Goal: Download file/media

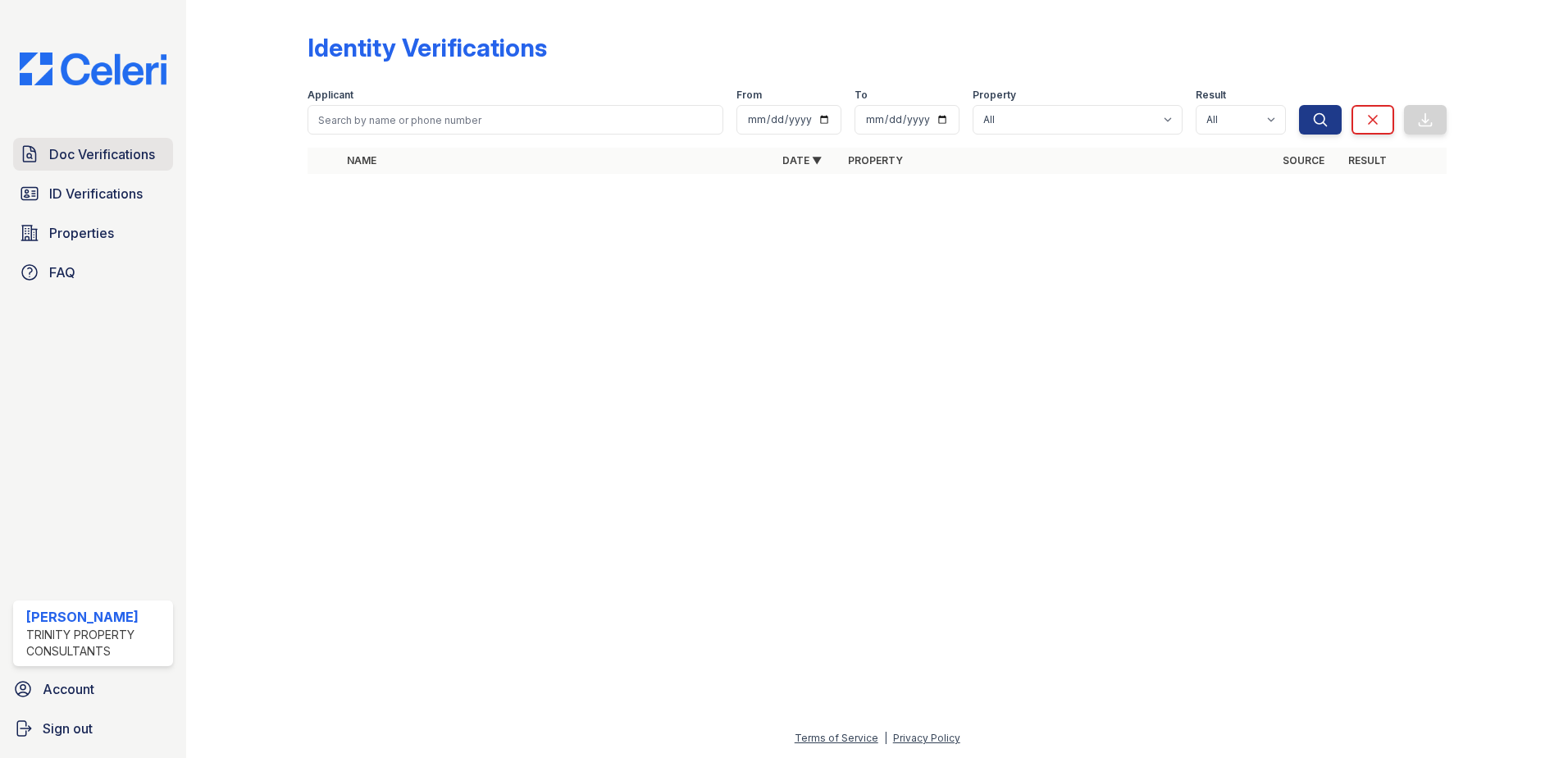
click at [78, 160] on span "Doc Verifications" at bounding box center [102, 153] width 106 height 20
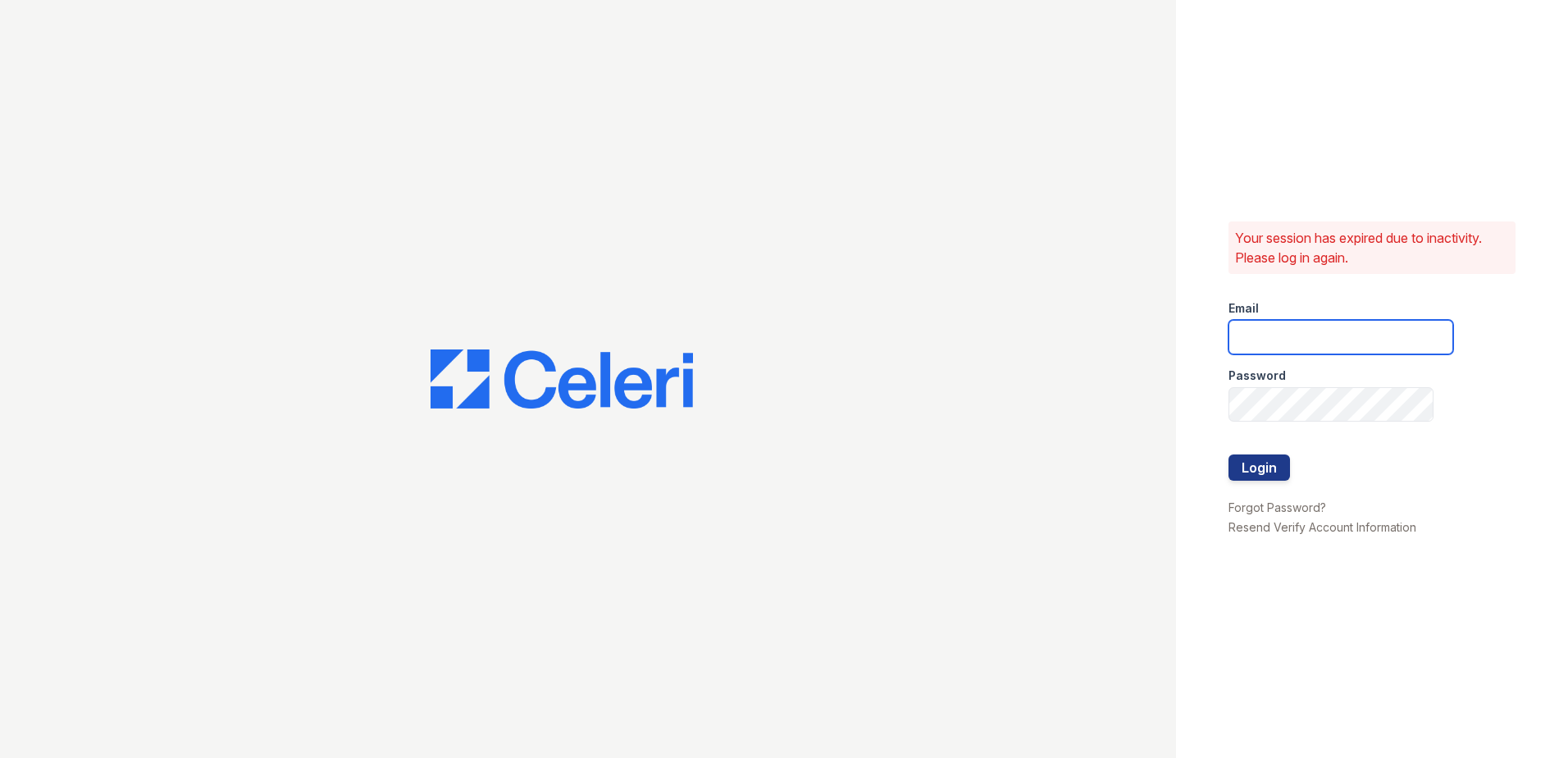
type input "jdenlinger@trinity-pm.com"
click at [1249, 467] on button "Login" at bounding box center [1259, 467] width 61 height 26
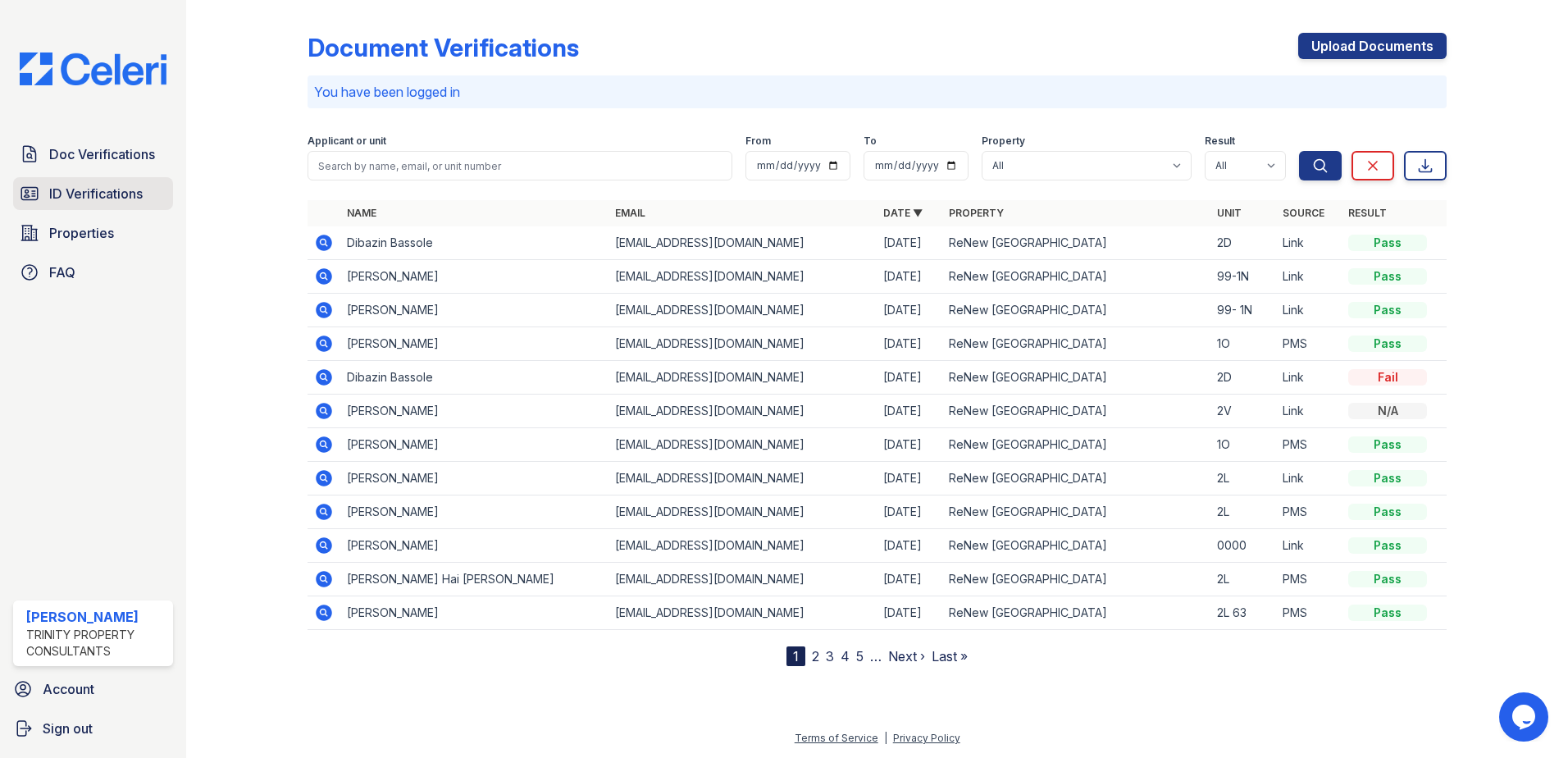
click at [88, 193] on span "ID Verifications" at bounding box center [96, 194] width 94 height 20
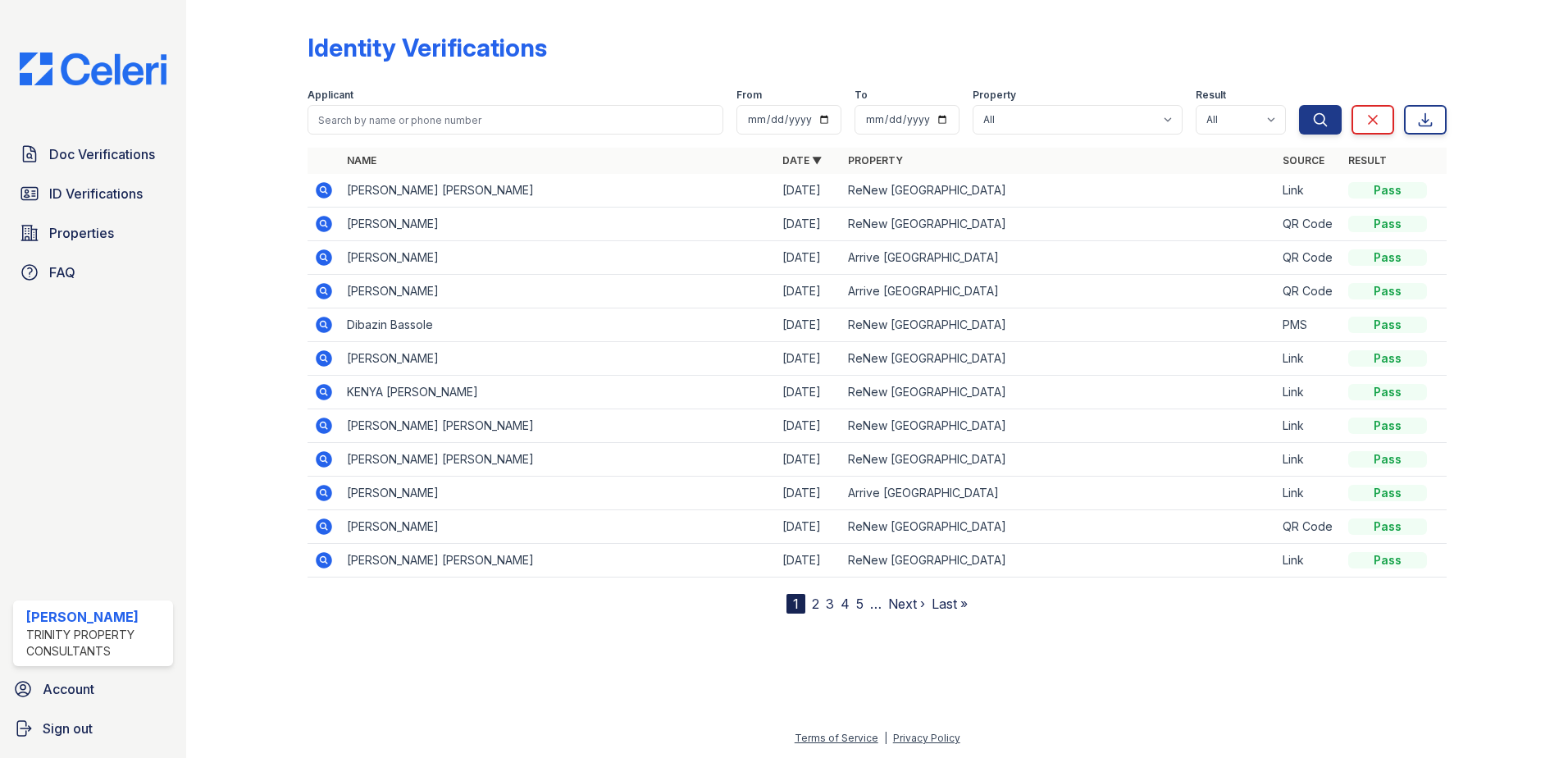
click at [107, 137] on div "Doc Verifications ID Verifications Properties FAQ [PERSON_NAME] Trinity Propert…" at bounding box center [93, 379] width 186 height 758
click at [122, 149] on span "Doc Verifications" at bounding box center [102, 153] width 106 height 20
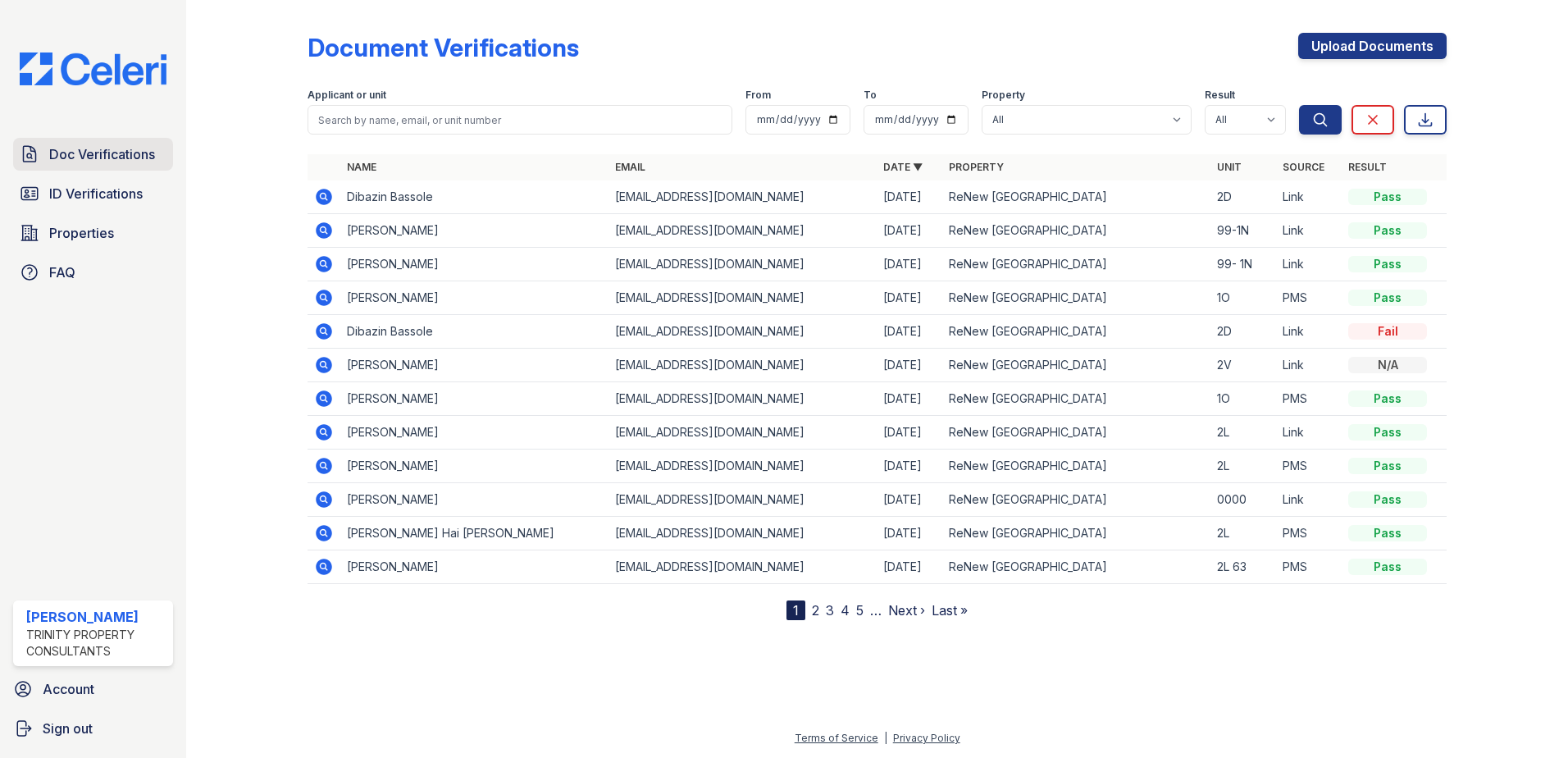
click at [99, 153] on span "Doc Verifications" at bounding box center [102, 153] width 106 height 20
click at [322, 191] on icon at bounding box center [323, 196] width 16 height 16
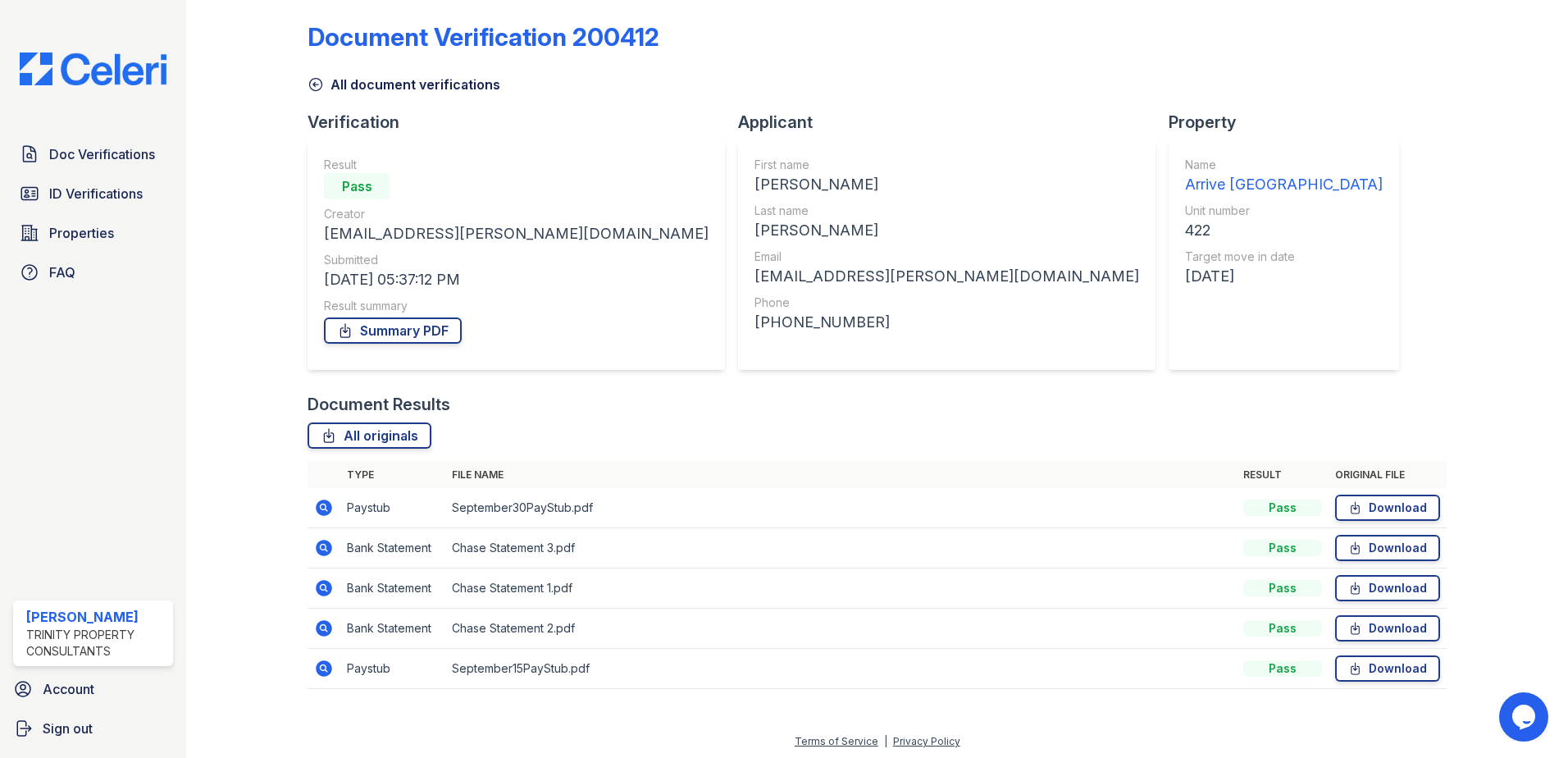
scroll to position [14, 0]
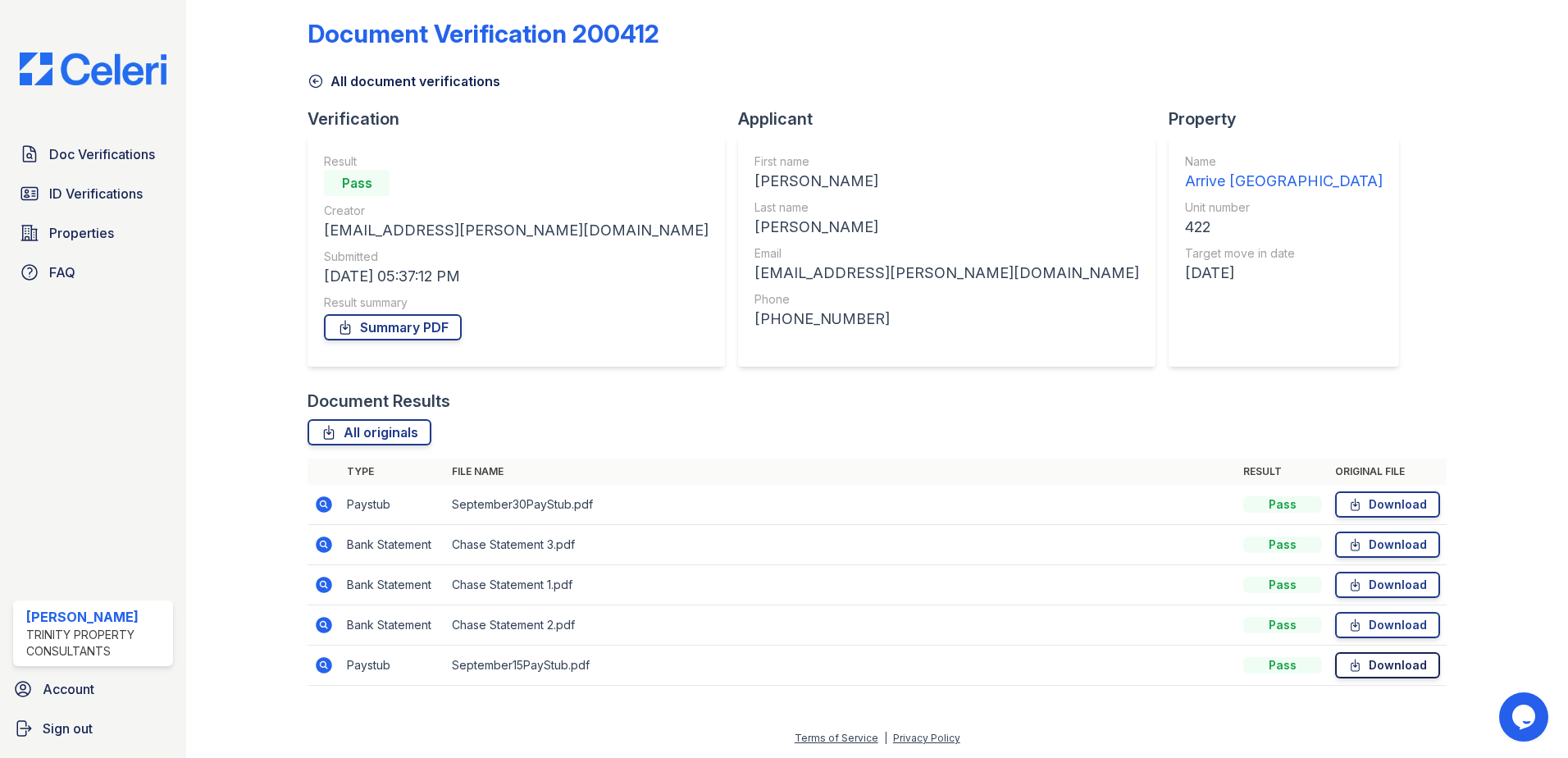
click at [1366, 666] on link "Download" at bounding box center [1387, 665] width 105 height 26
click at [1381, 497] on link "Download" at bounding box center [1387, 504] width 105 height 26
click at [426, 314] on div "Summary PDF" at bounding box center [516, 327] width 384 height 32
click at [443, 320] on link "Summary PDF" at bounding box center [393, 327] width 138 height 26
